Goal: Navigation & Orientation: Find specific page/section

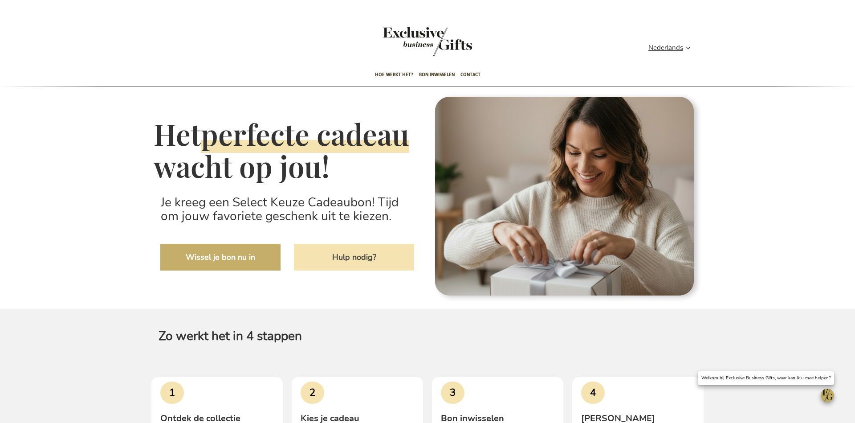
type input "administrator"
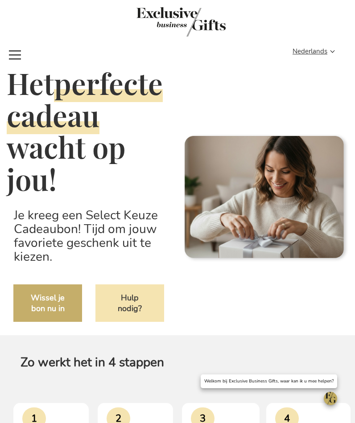
click at [22, 52] on span "Toggle Nav" at bounding box center [15, 55] width 16 height 20
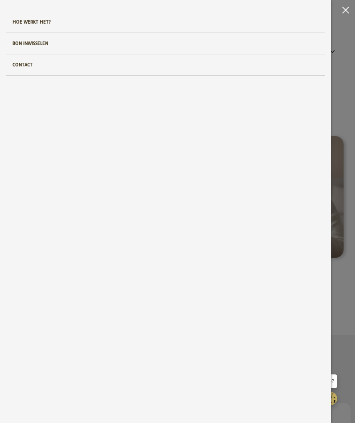
drag, startPoint x: 347, startPoint y: 9, endPoint x: 339, endPoint y: 10, distance: 8.5
click at [347, 9] on span "Toggle Nav" at bounding box center [347, 10] width 14 height 20
